Goal: Check status: Check status

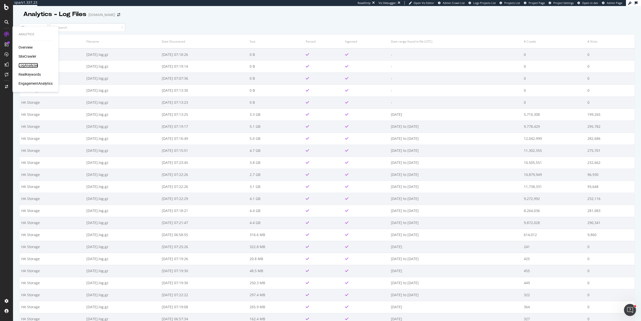
click at [32, 65] on div "LogAnalyzer" at bounding box center [29, 65] width 20 height 5
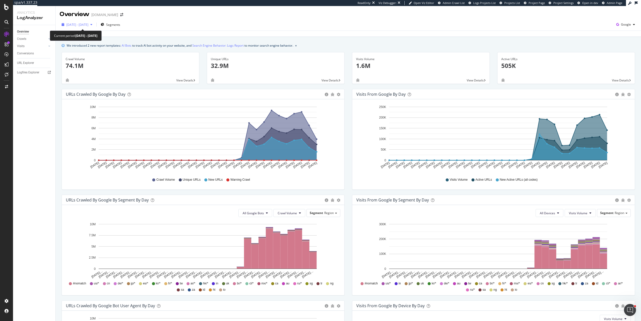
click at [85, 24] on span "[DATE] - [DATE]" at bounding box center [77, 25] width 22 height 4
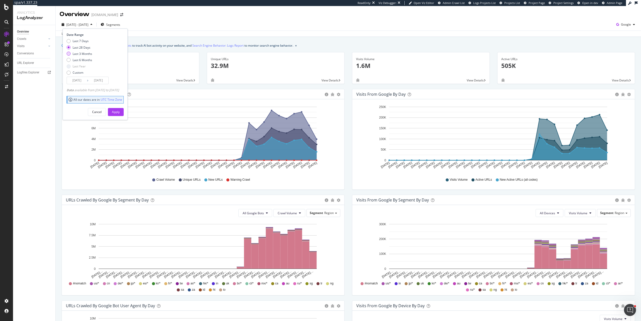
click at [91, 54] on div "Last 3 Months" at bounding box center [83, 54] width 20 height 4
type input "[DATE]"
click at [120, 114] on div "Apply" at bounding box center [116, 112] width 8 height 8
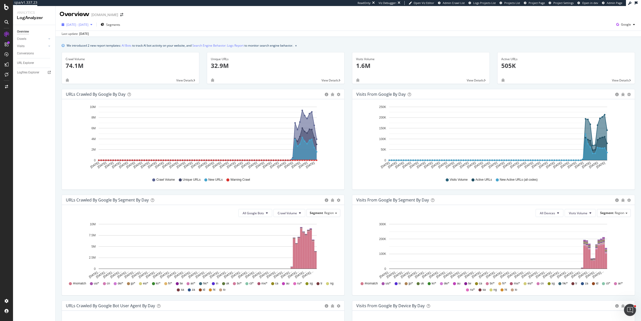
click at [88, 26] on span "[DATE] - [DATE]" at bounding box center [77, 25] width 22 height 4
click at [89, 41] on div "Last 7 Days" at bounding box center [80, 41] width 26 height 4
type input "[DATE]"
click at [128, 116] on div "Date Range Last 7 Days Last 28 Days Last 3 Months Last 6 Months Last Year Custo…" at bounding box center [95, 74] width 65 height 91
click at [120, 114] on div "Apply" at bounding box center [116, 112] width 8 height 4
